Goal: Check status

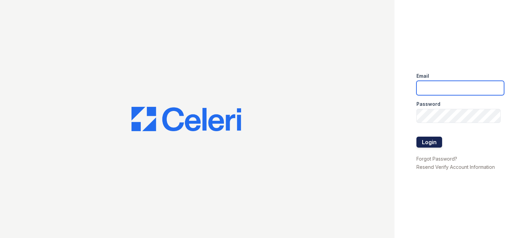
type input "[DOMAIN_NAME][EMAIL_ADDRESS][DOMAIN_NAME]"
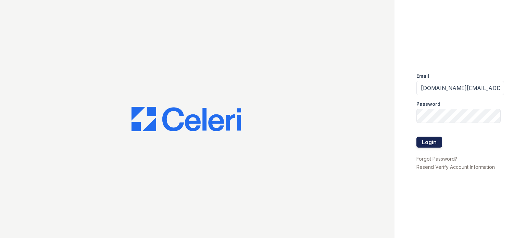
click at [424, 142] on button "Login" at bounding box center [429, 142] width 26 height 11
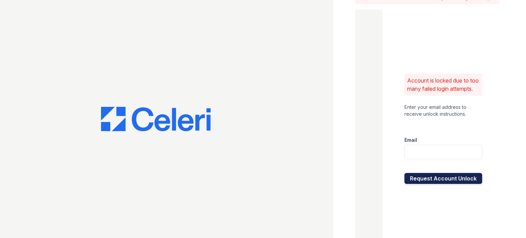
click at [458, 184] on button "Request Account Unlock" at bounding box center [443, 178] width 78 height 11
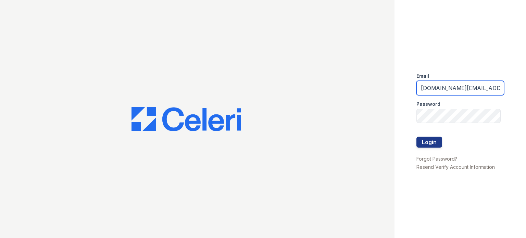
click at [441, 90] on input "kimberly.pm@cafmanagement.com" at bounding box center [460, 88] width 88 height 14
click at [446, 87] on input "kimberly.pm@cafmanagement.com" at bounding box center [460, 88] width 88 height 14
type input "kimberly.am@cafmanagement.com"
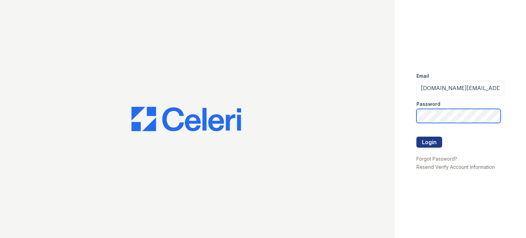
click at [416, 137] on button "Login" at bounding box center [429, 142] width 26 height 11
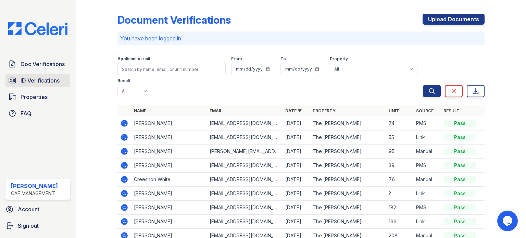
click at [52, 74] on link "ID Verifications" at bounding box center [37, 81] width 65 height 14
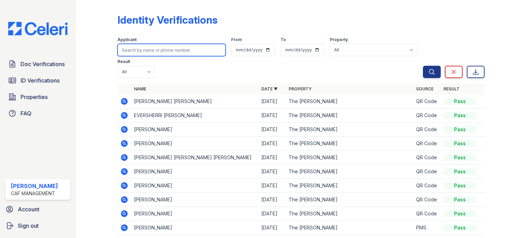
click at [161, 50] on input "search" at bounding box center [171, 50] width 108 height 12
type input "jessica"
click at [423, 66] on button "Search" at bounding box center [432, 72] width 18 height 12
